Goal: Information Seeking & Learning: Learn about a topic

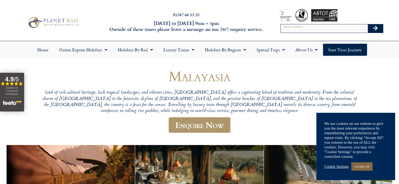
click at [361, 163] on link "Accept All" at bounding box center [361, 167] width 21 height 8
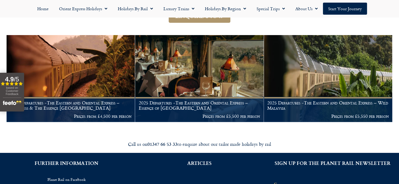
scroll to position [103, 0]
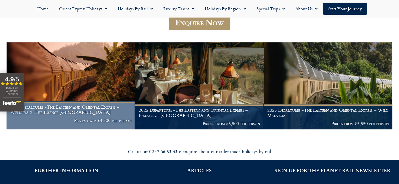
click at [85, 87] on img at bounding box center [71, 85] width 128 height 87
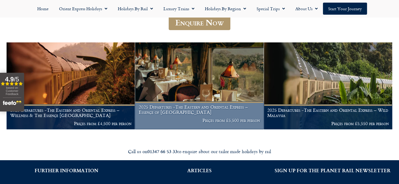
scroll to position [105, 0]
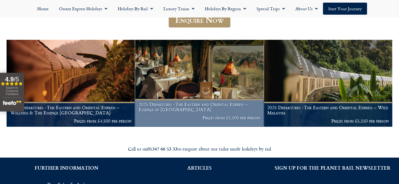
click at [210, 76] on img at bounding box center [199, 83] width 128 height 87
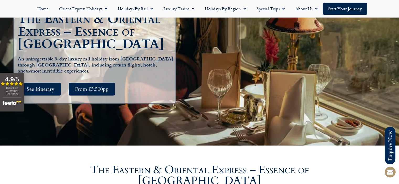
scroll to position [131, 0]
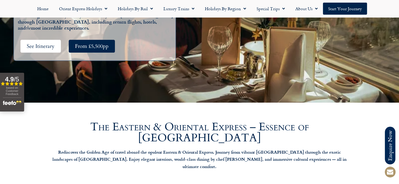
click at [42, 44] on span "See Itinerary" at bounding box center [41, 46] width 28 height 7
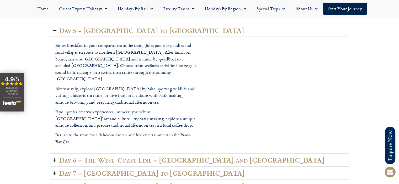
scroll to position [1232, 0]
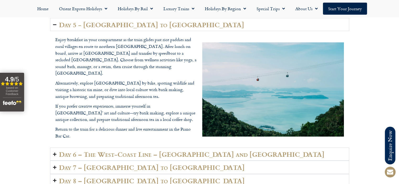
click at [110, 151] on h2 "Day 6 – The West-Coast Line – Butterworth and Penang" at bounding box center [191, 154] width 265 height 7
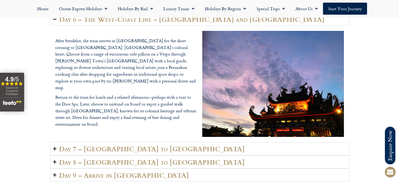
scroll to position [1258, 0]
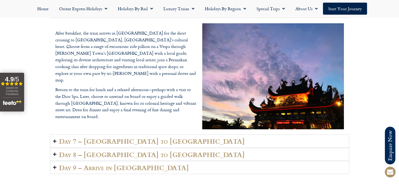
click at [109, 138] on h2 "Day 7 – Johor to Singapore" at bounding box center [152, 141] width 186 height 7
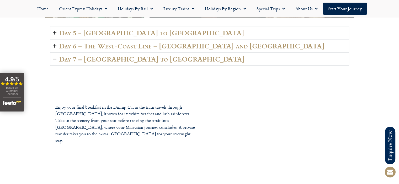
scroll to position [1153, 0]
